Goal: Task Accomplishment & Management: Complete application form

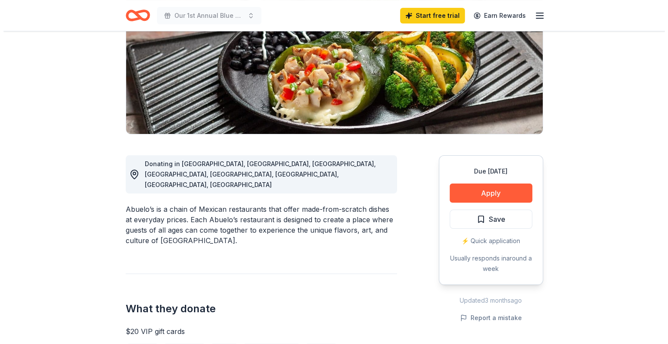
scroll to position [174, 0]
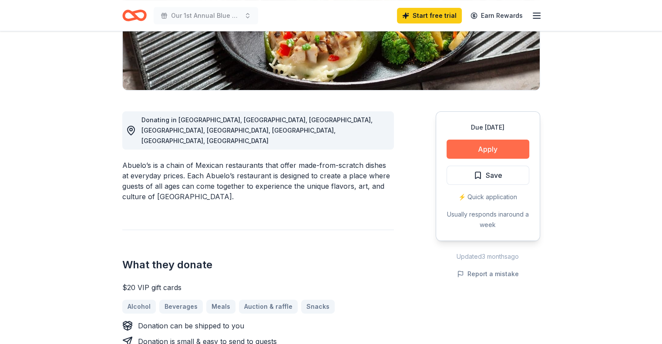
click at [474, 151] on button "Apply" at bounding box center [487, 149] width 83 height 19
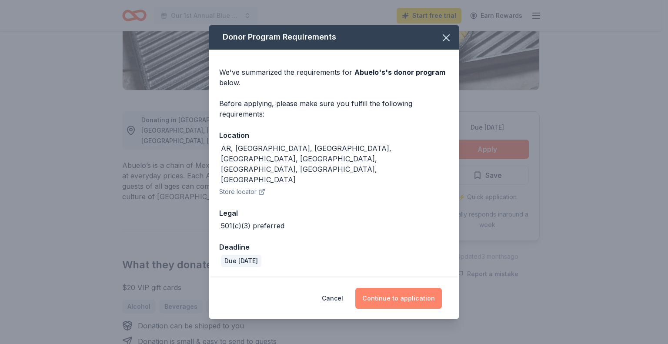
click at [403, 288] on button "Continue to application" at bounding box center [399, 298] width 87 height 21
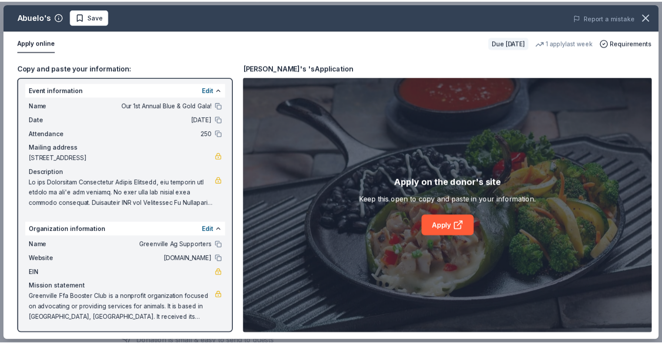
scroll to position [2, 0]
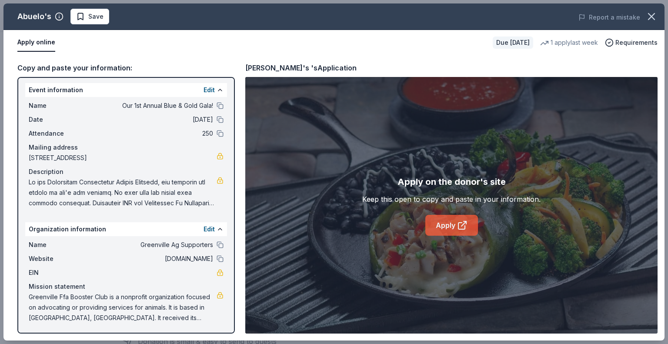
click at [441, 224] on link "Apply" at bounding box center [452, 225] width 53 height 21
click at [81, 16] on span "Save" at bounding box center [89, 16] width 27 height 10
click at [644, 18] on button "button" at bounding box center [651, 16] width 19 height 19
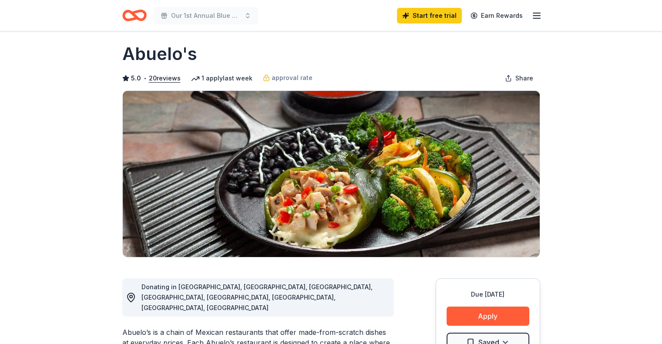
scroll to position [0, 0]
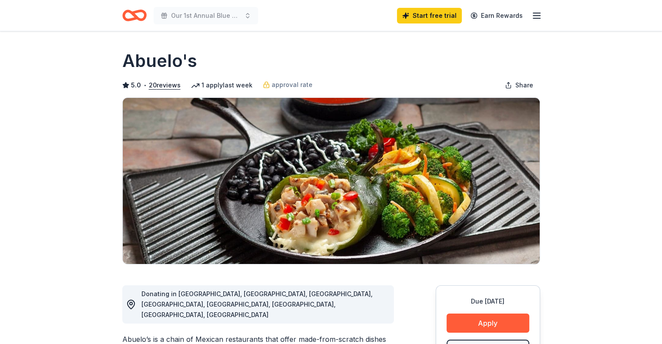
click at [143, 15] on icon "Home" at bounding box center [134, 15] width 24 height 20
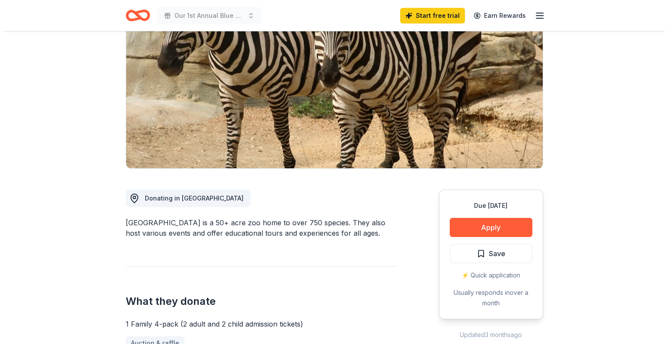
scroll to position [131, 0]
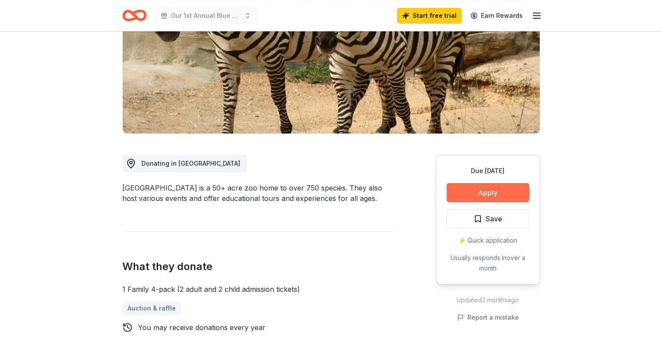
click at [466, 192] on button "Apply" at bounding box center [487, 192] width 83 height 19
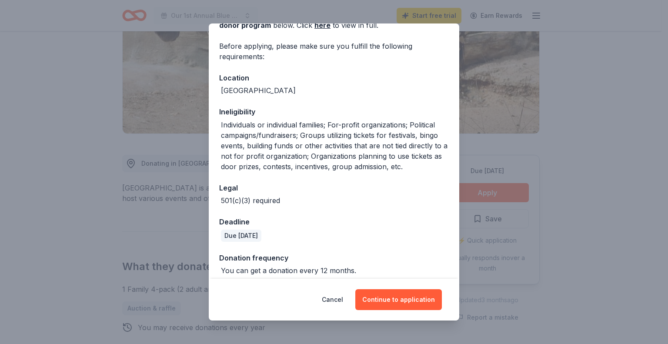
scroll to position [63, 0]
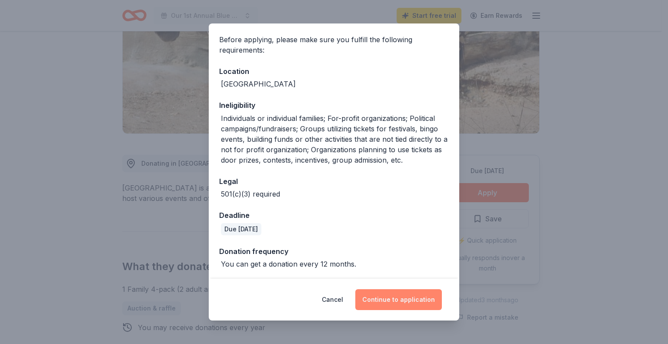
click at [404, 302] on button "Continue to application" at bounding box center [399, 299] width 87 height 21
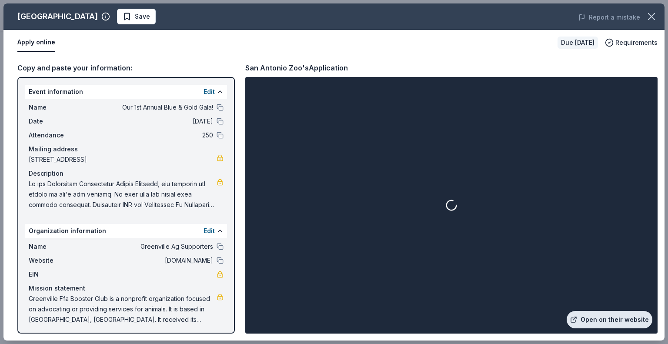
click at [597, 320] on link "Open on their website" at bounding box center [610, 319] width 86 height 17
